Goal: Task Accomplishment & Management: Manage account settings

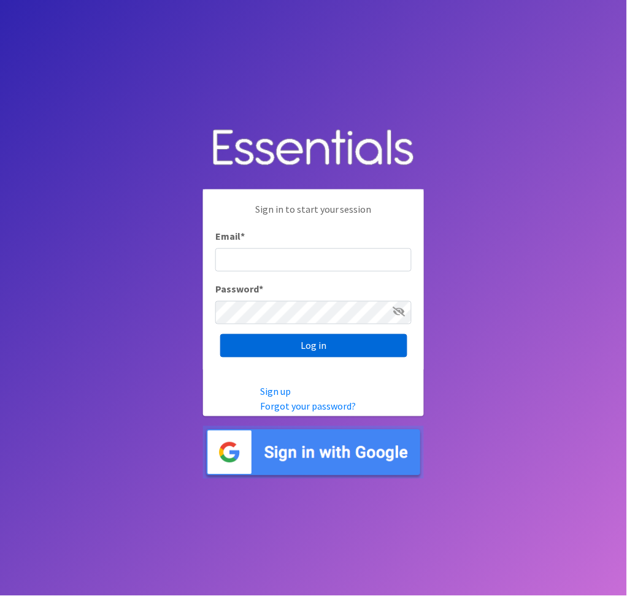
type input "[EMAIL_ADDRESS][DOMAIN_NAME]"
click at [309, 343] on input "Log in" at bounding box center [313, 345] width 187 height 23
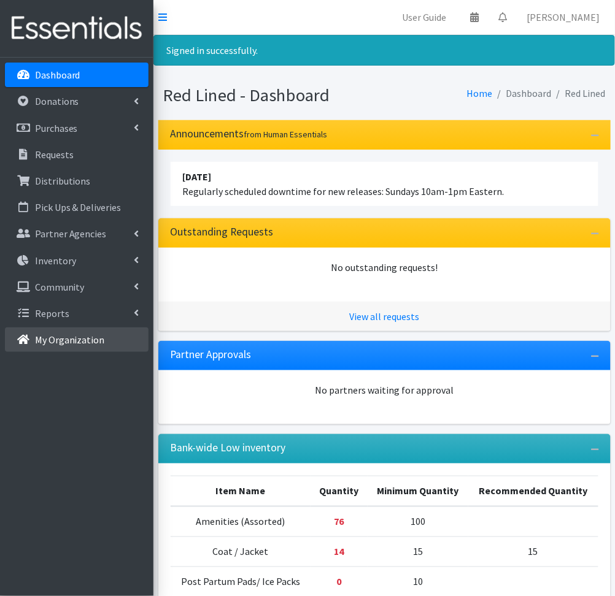
click at [50, 338] on p "My Organization" at bounding box center [70, 340] width 70 height 12
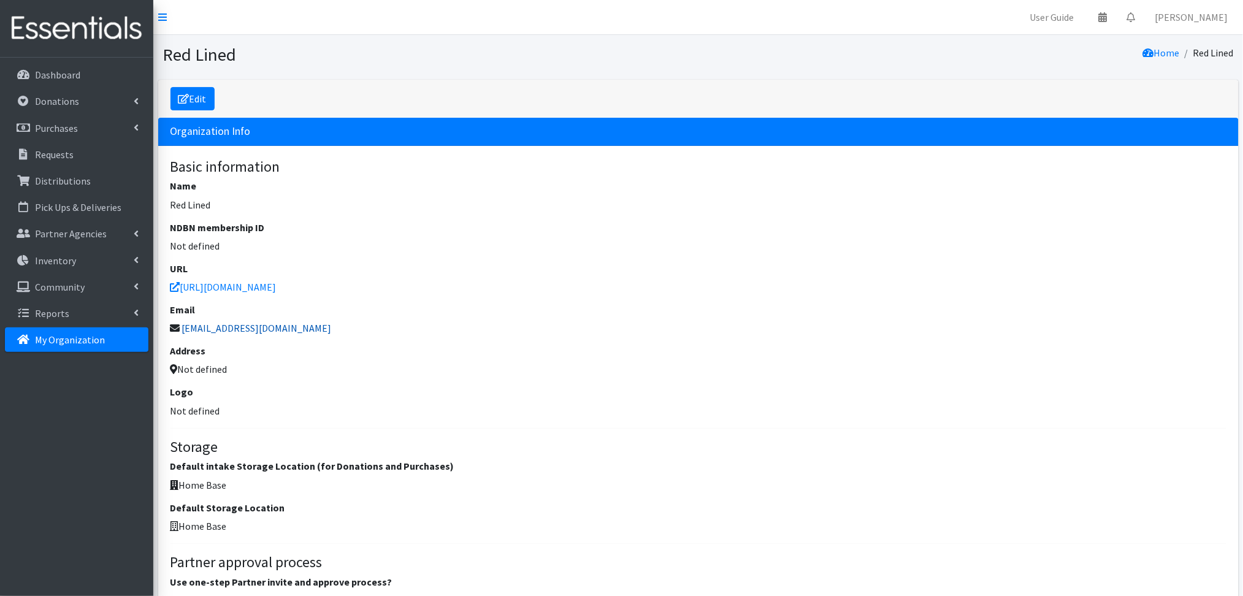
click at [270, 331] on link "[EMAIL_ADDRESS][DOMAIN_NAME]" at bounding box center [257, 328] width 150 height 12
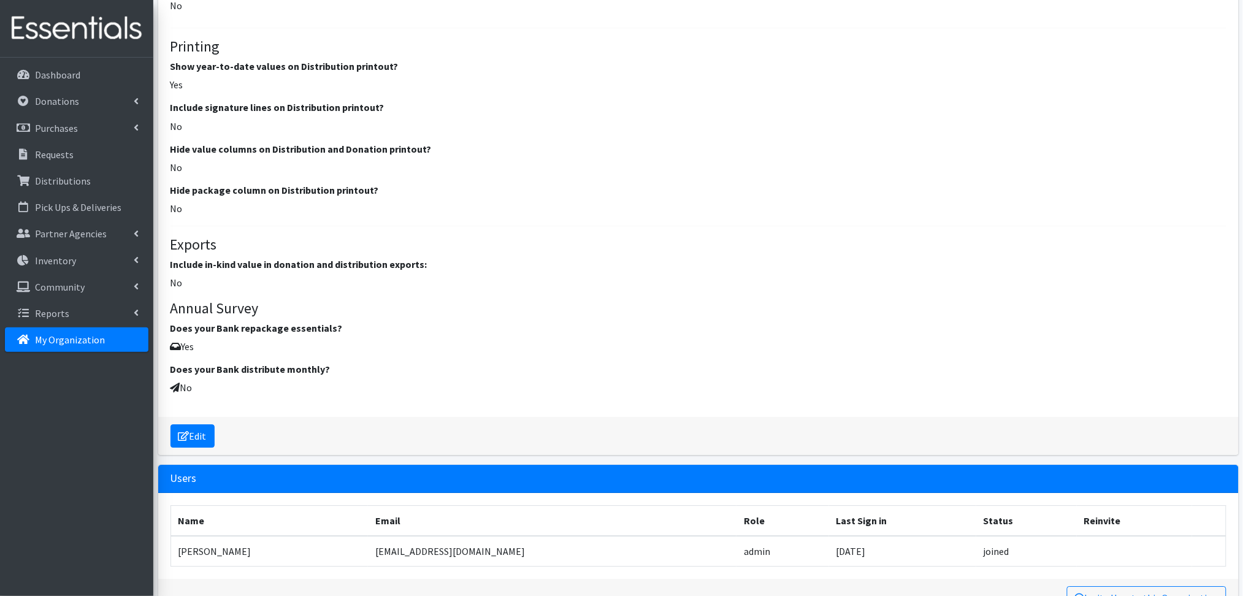
scroll to position [1213, 0]
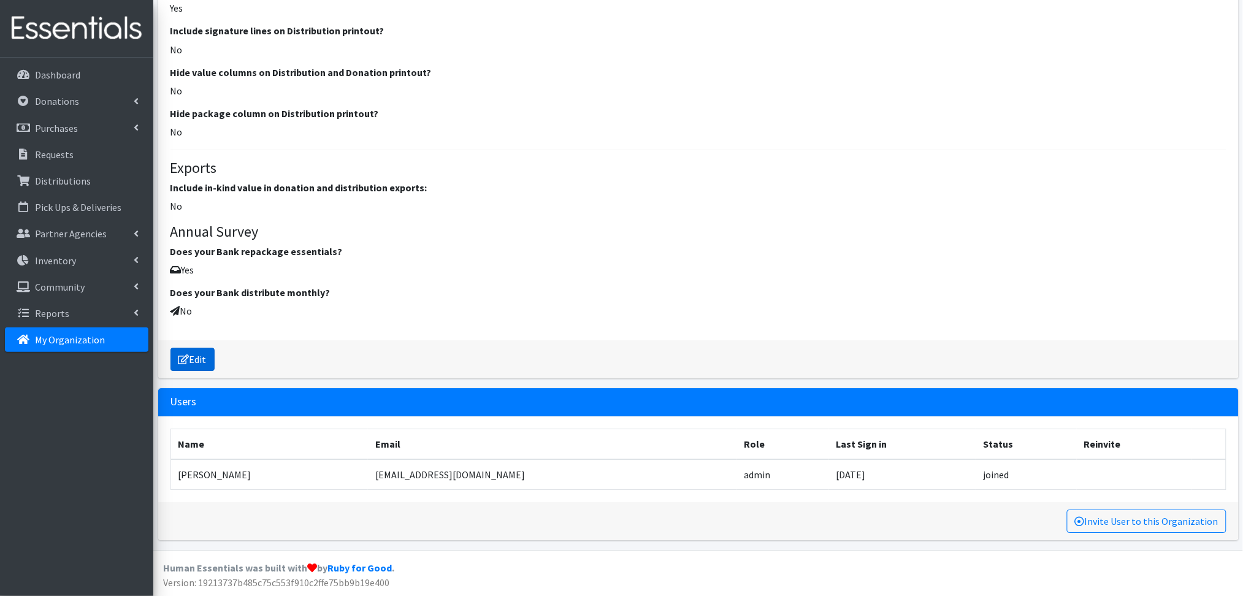
click at [190, 356] on link "Edit" at bounding box center [193, 359] width 44 height 23
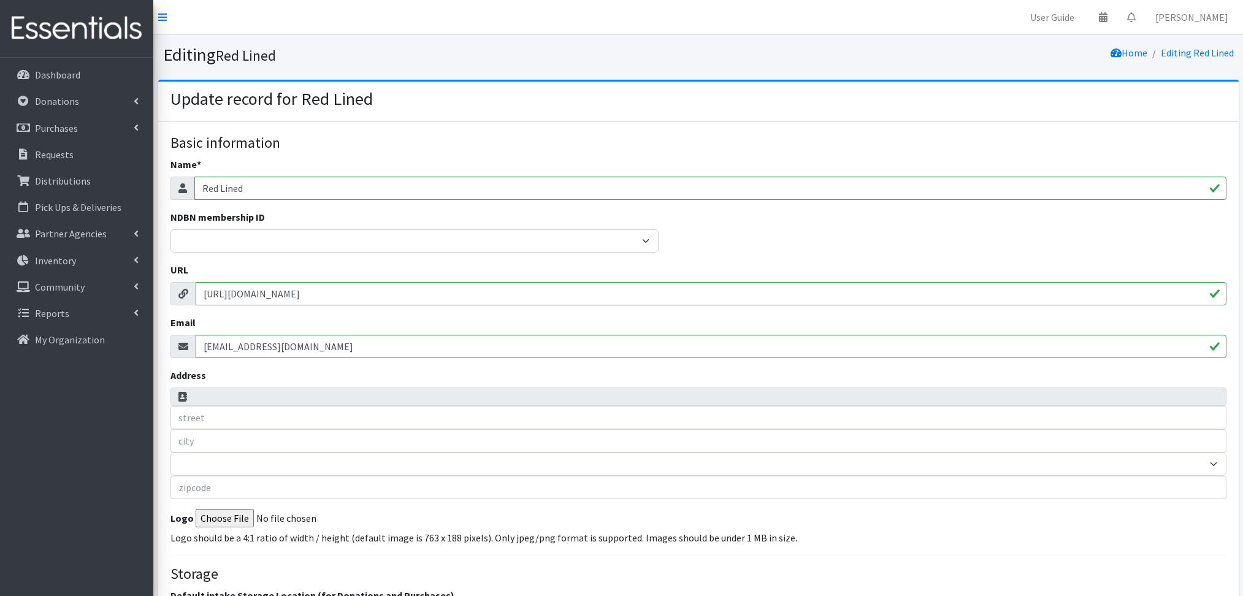
select select
drag, startPoint x: 364, startPoint y: 347, endPoint x: 118, endPoint y: 347, distance: 246.0
click at [337, 340] on input "admin@redlinedperiod.org" at bounding box center [711, 346] width 1031 height 23
drag, startPoint x: 298, startPoint y: 344, endPoint x: 275, endPoint y: 345, distance: 23.3
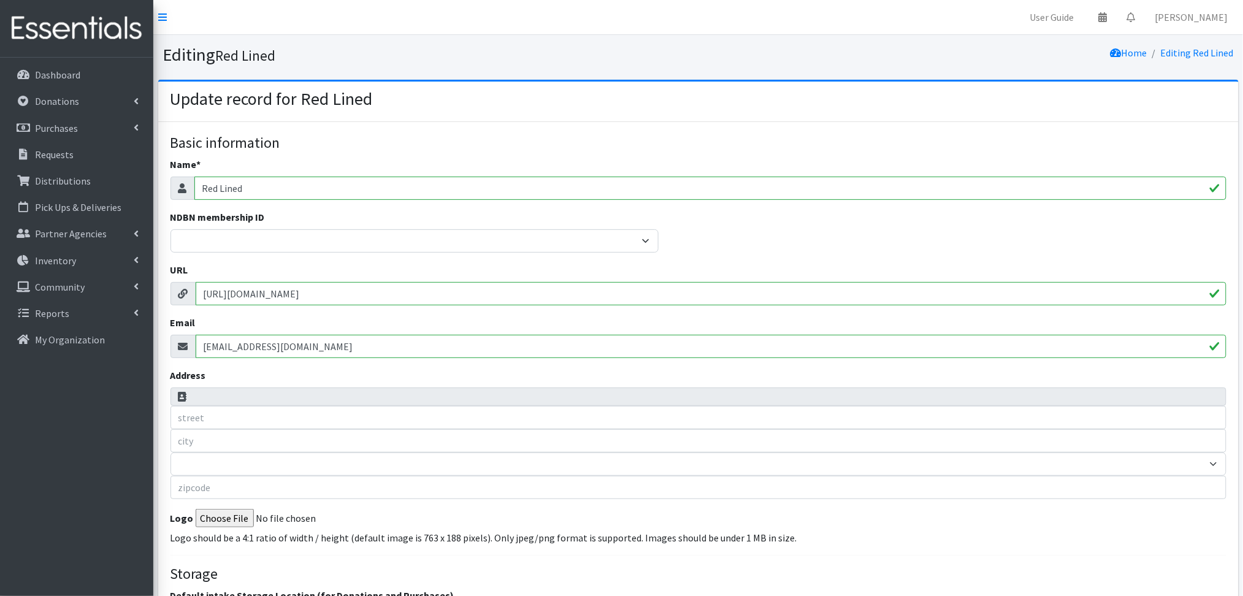
click at [275, 345] on input "[EMAIL_ADDRESS][DOMAIN_NAME]" at bounding box center [711, 346] width 1031 height 23
drag, startPoint x: 351, startPoint y: 340, endPoint x: 150, endPoint y: 347, distance: 201.3
type input "[EMAIL_ADDRESS][DOMAIN_NAME]"
click at [399, 371] on div "Address AK AL AR AZ CA CO CT DC DE FL GA HI IA ID IL IN KS KY LA MA MD ME MI MN…" at bounding box center [699, 433] width 1056 height 131
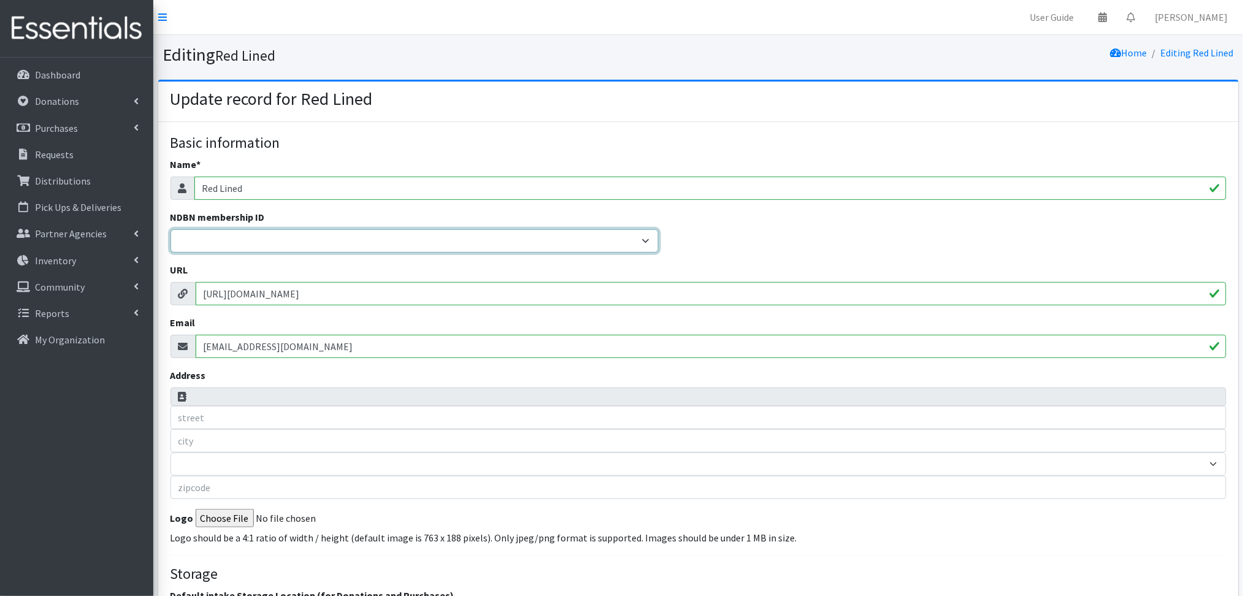
click at [604, 243] on select "20040 - (914) Cares 12001 - A Baby Center 19003 - A Precious Child 21047 - AIO …" at bounding box center [415, 240] width 488 height 23
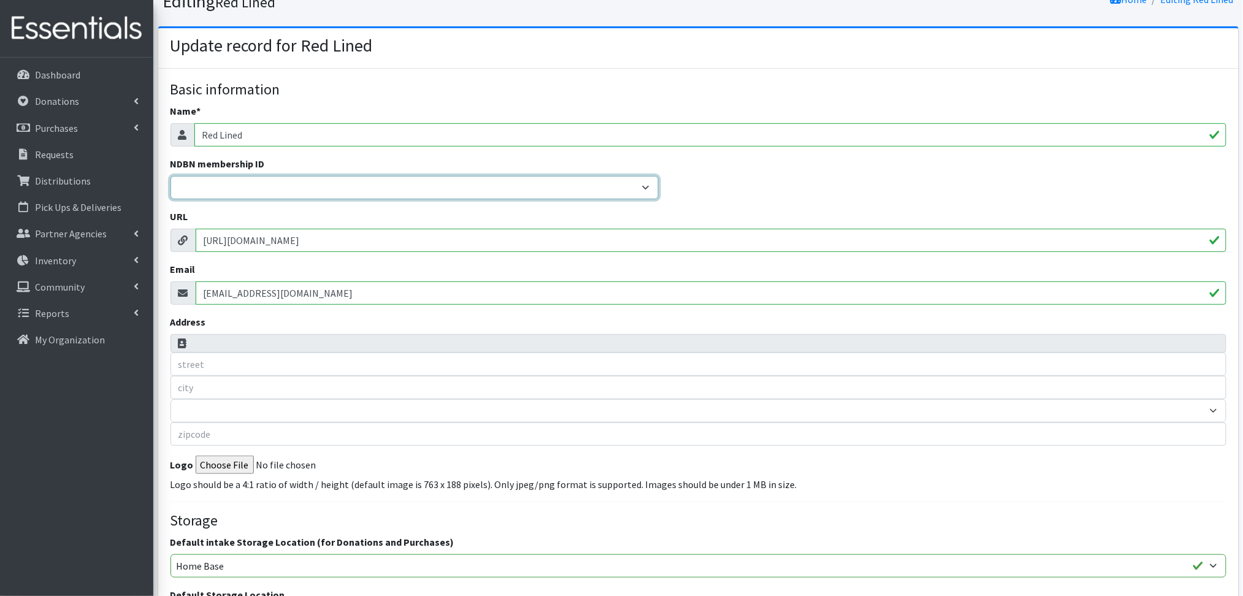
scroll to position [82, 0]
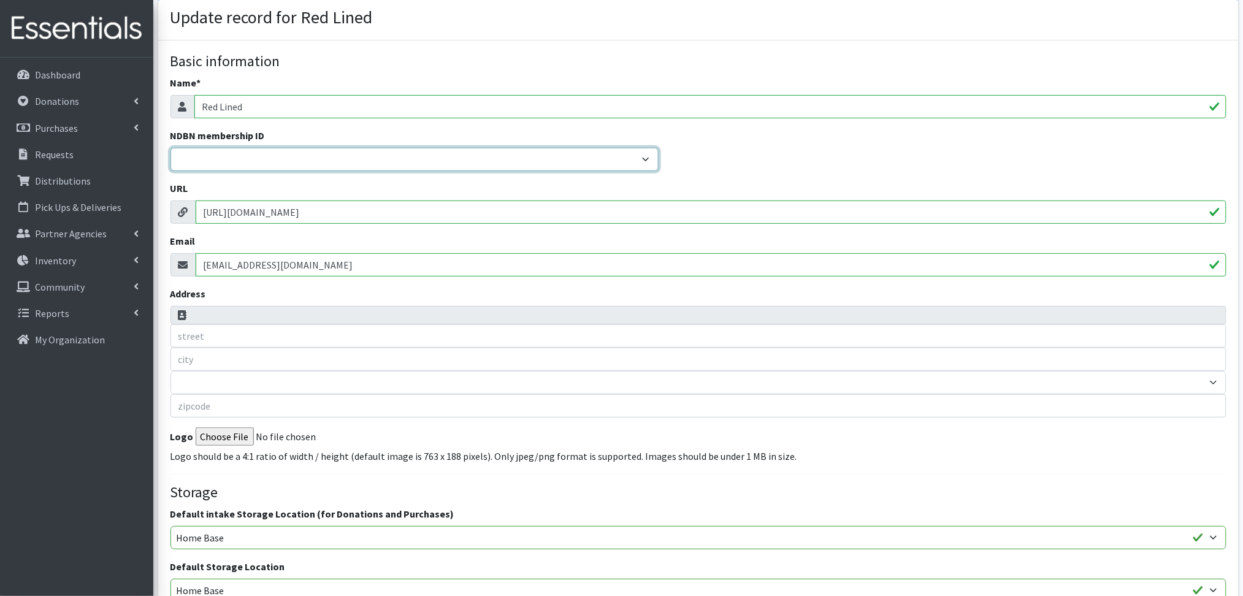
drag, startPoint x: 604, startPoint y: 151, endPoint x: 610, endPoint y: 155, distance: 7.5
click at [605, 152] on select "20040 - (914) Cares 12001 - A Baby Center 19003 - A Precious Child 21047 - AIO …" at bounding box center [415, 159] width 488 height 23
select select "22040"
click at [171, 148] on select "20040 - (914) Cares 12001 - A Baby Center 19003 - A Precious Child 21047 - AIO …" at bounding box center [415, 159] width 488 height 23
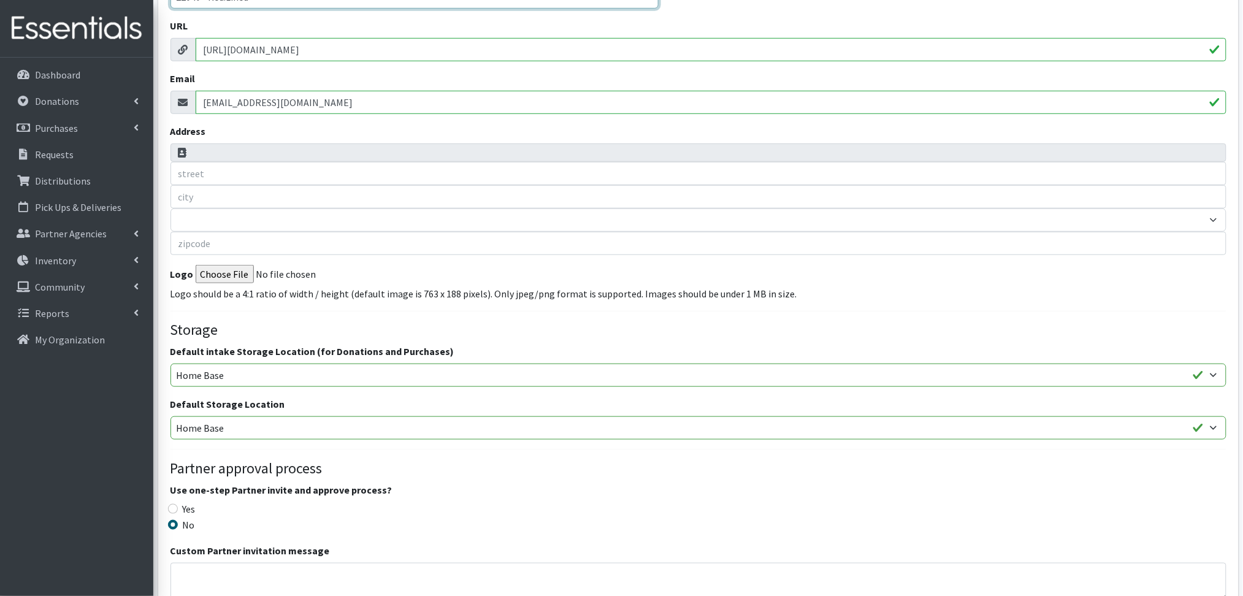
scroll to position [245, 0]
click at [231, 265] on input "Logo" at bounding box center [279, 273] width 167 height 18
type input "C:\fakepath\2024 logo.png"
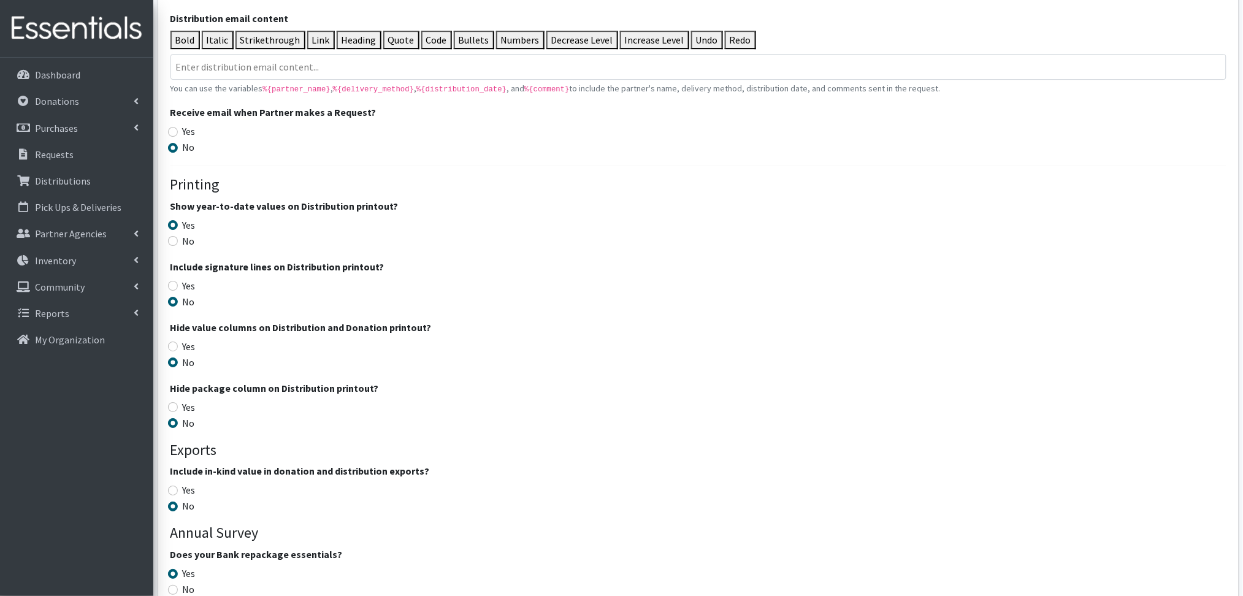
scroll to position [1588, 0]
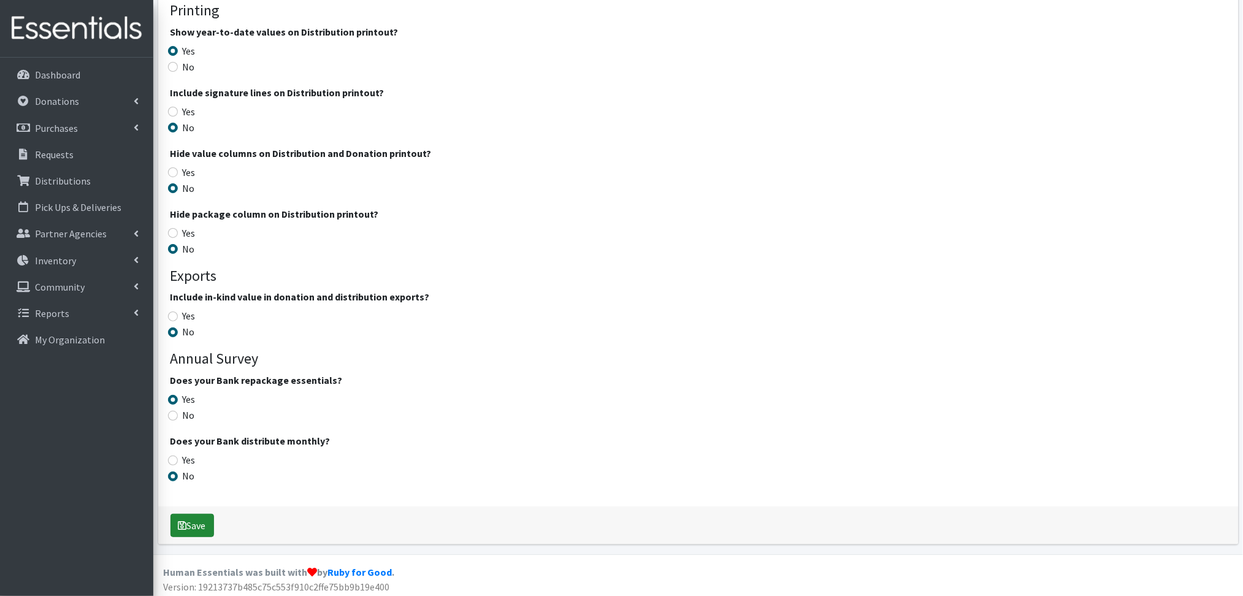
click at [205, 526] on button "Save" at bounding box center [193, 525] width 44 height 23
